Goal: Navigation & Orientation: Find specific page/section

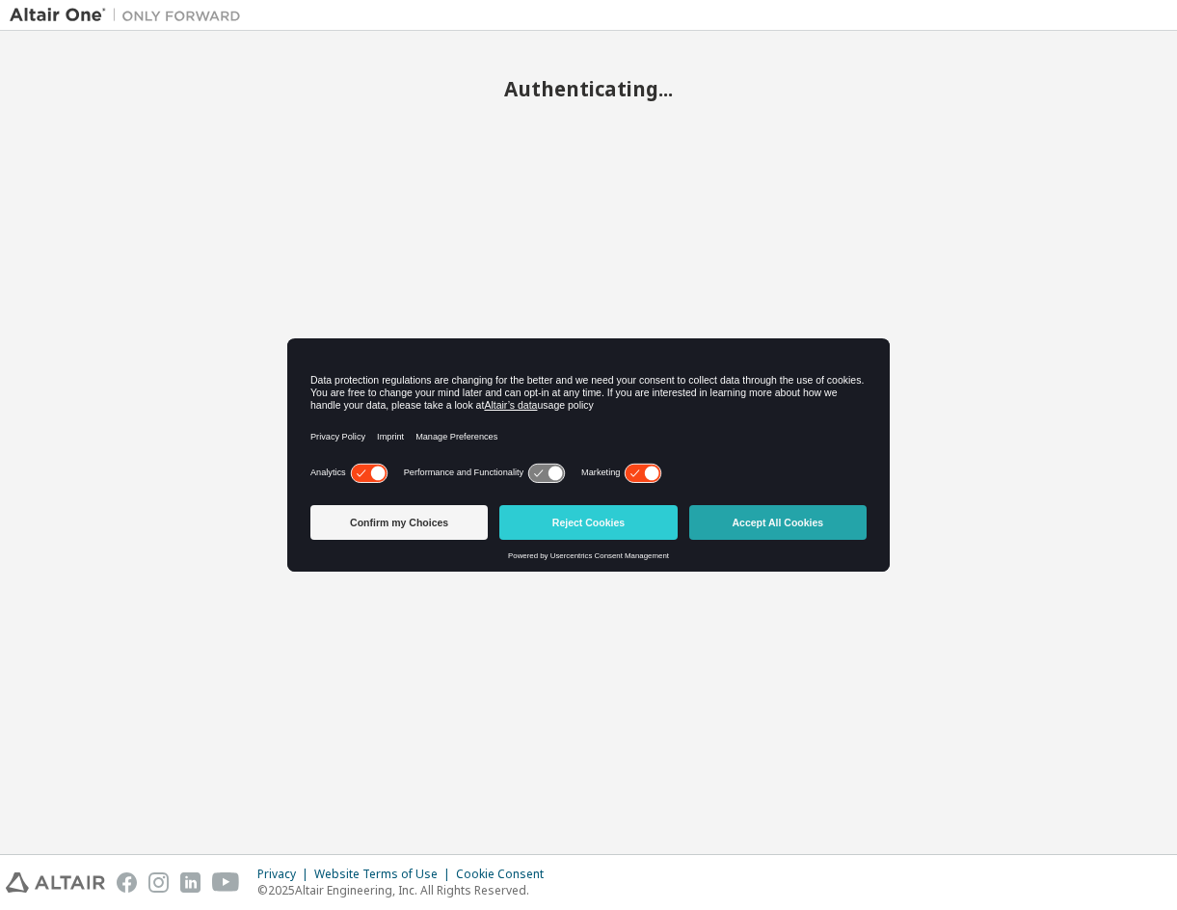
click at [762, 516] on button "Accept All Cookies" at bounding box center [777, 522] width 177 height 35
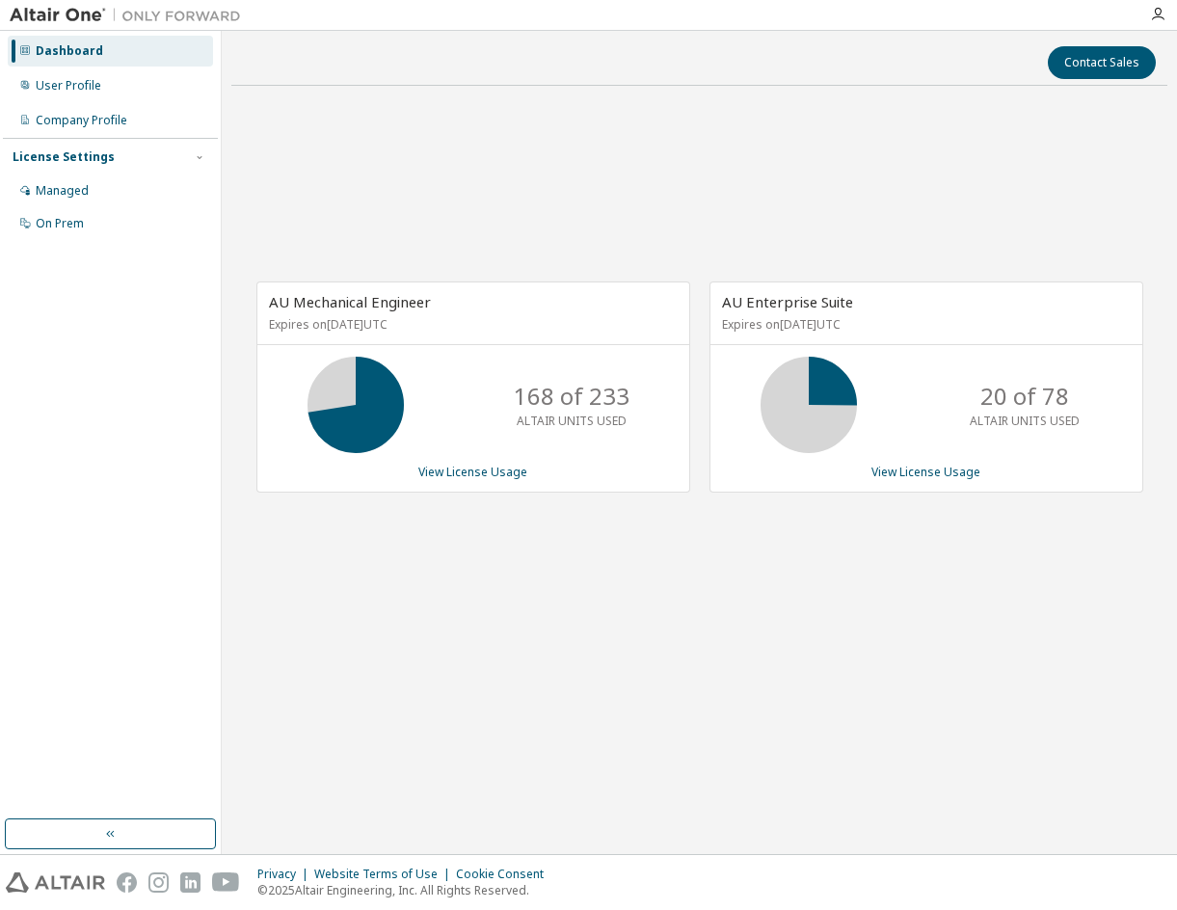
click at [70, 16] on img at bounding box center [130, 15] width 241 height 19
click at [1165, 11] on icon "button" at bounding box center [1157, 14] width 15 height 15
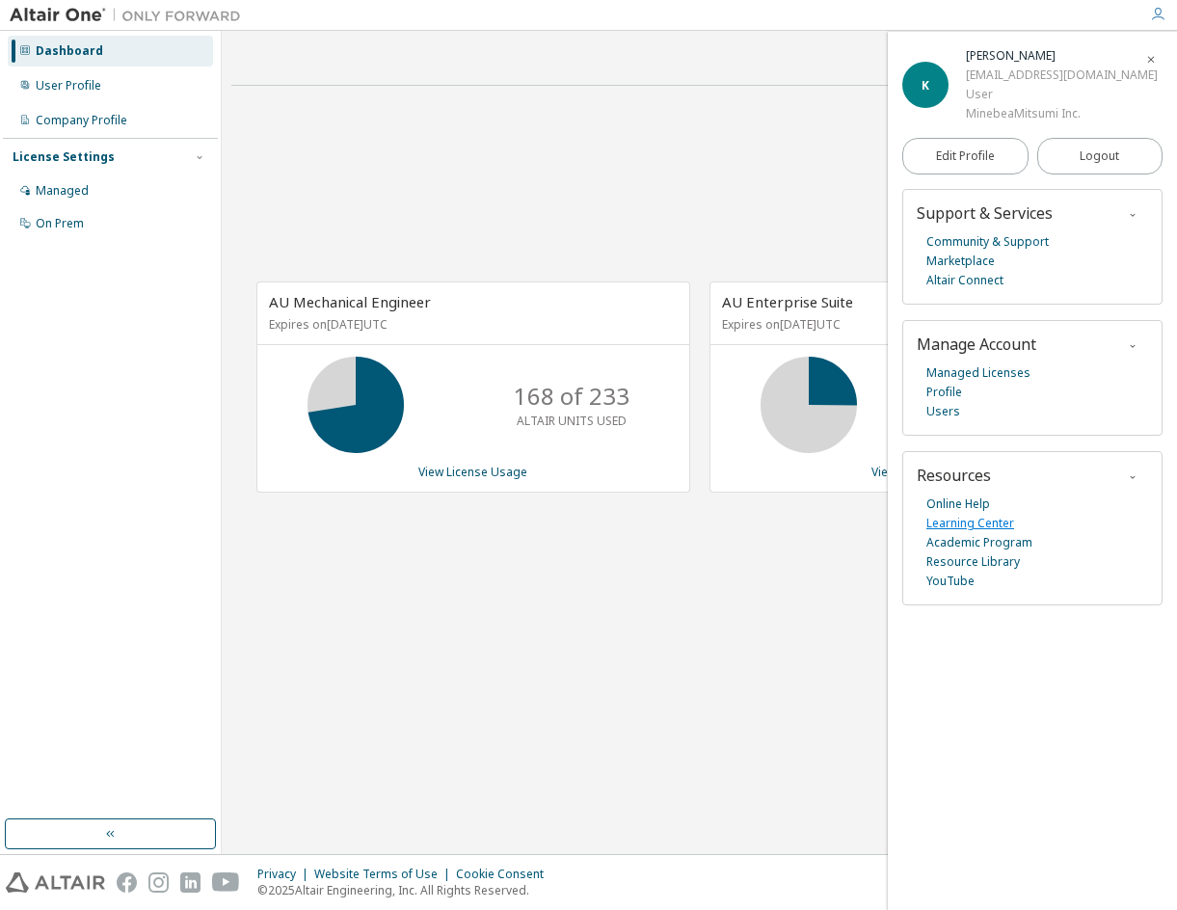
click at [1001, 524] on link "Learning Center" at bounding box center [971, 523] width 88 height 19
